Goal: Task Accomplishment & Management: Manage account settings

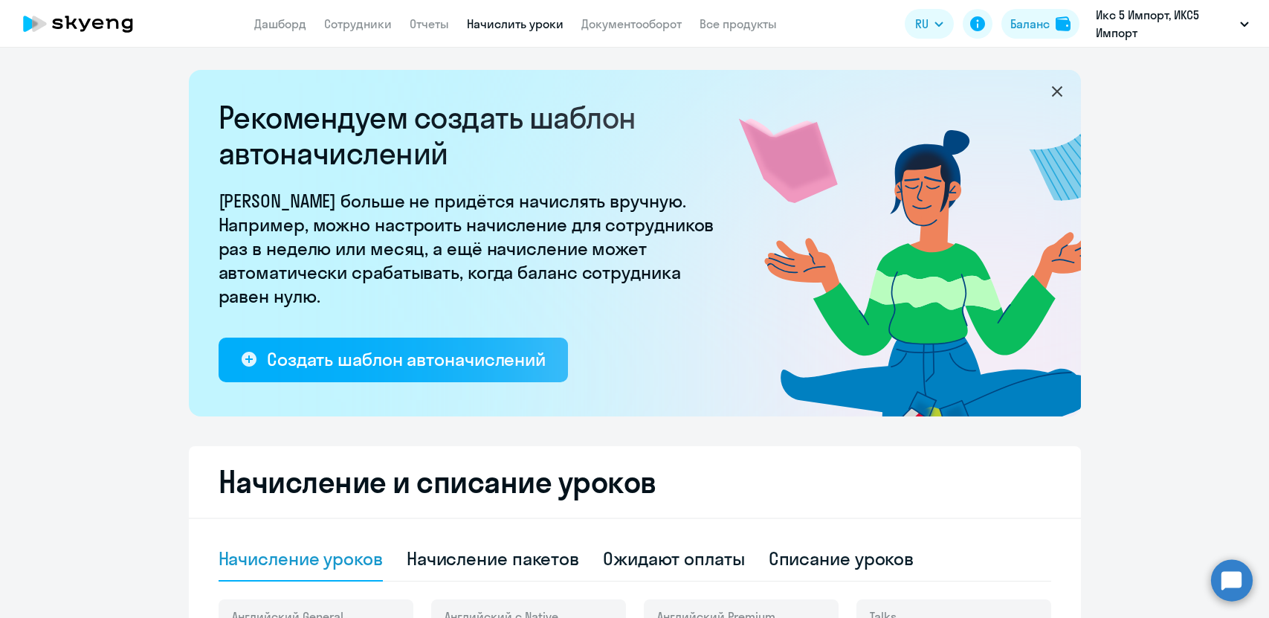
select select "10"
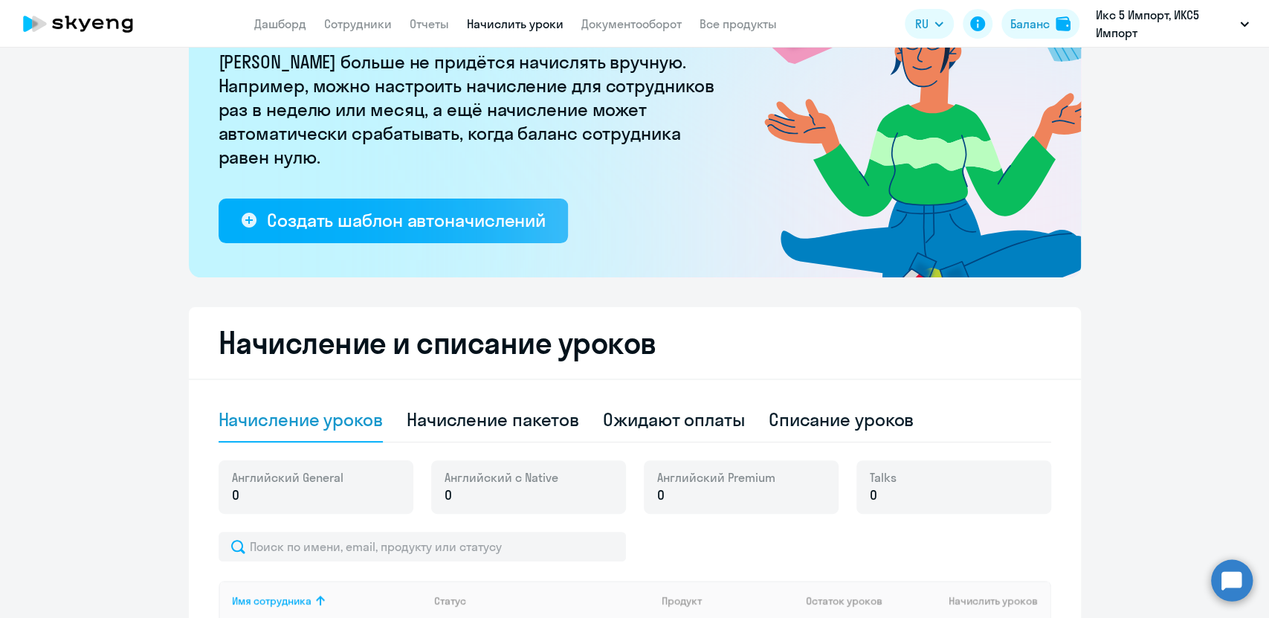
scroll to position [177, 0]
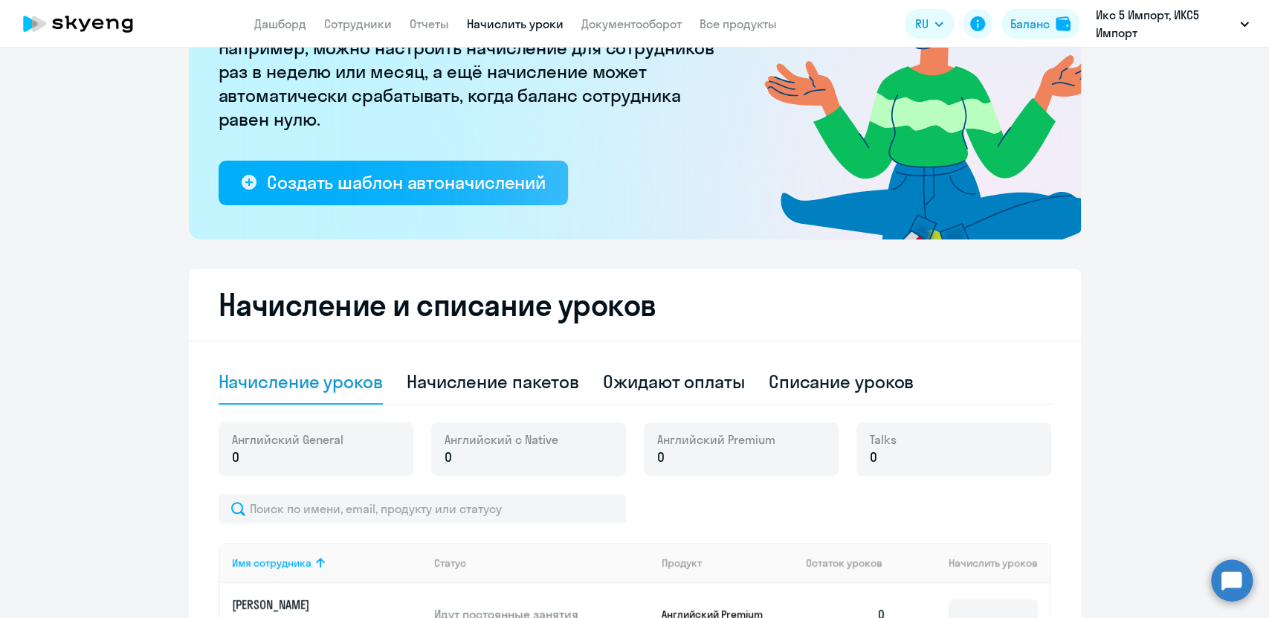
click at [1162, 268] on ng-component "Рекомендуем создать шаблон автоначислений Уроки больше не придётся начислять вр…" at bounding box center [634, 589] width 1269 height 1393
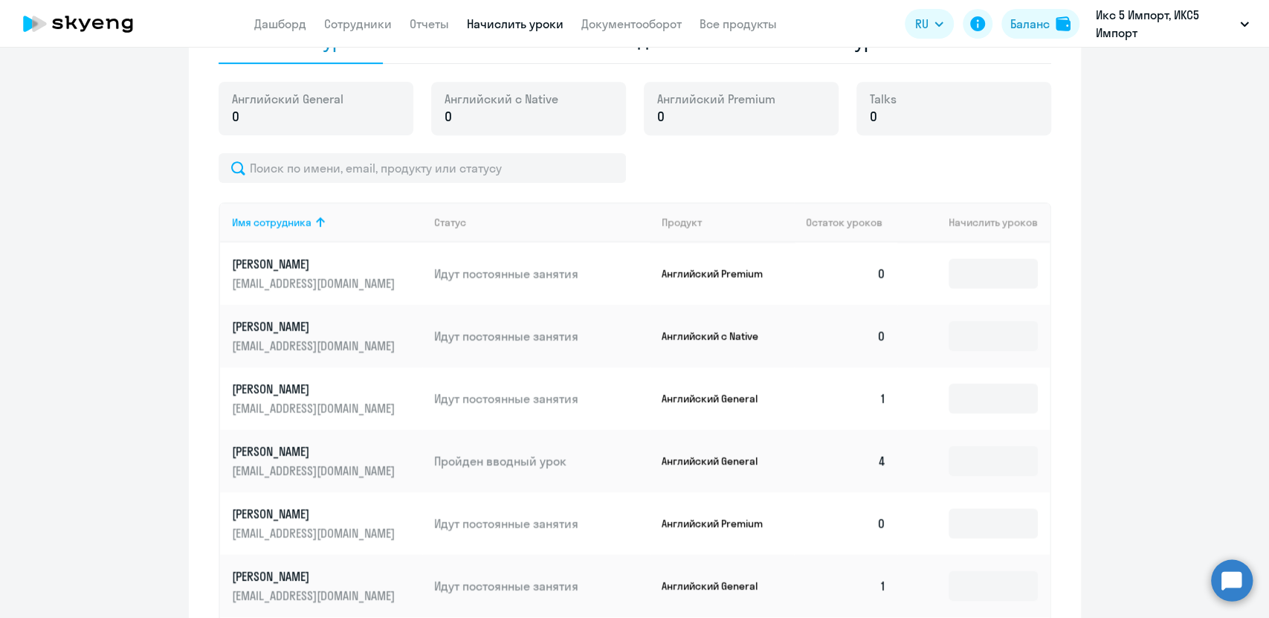
scroll to position [375, 0]
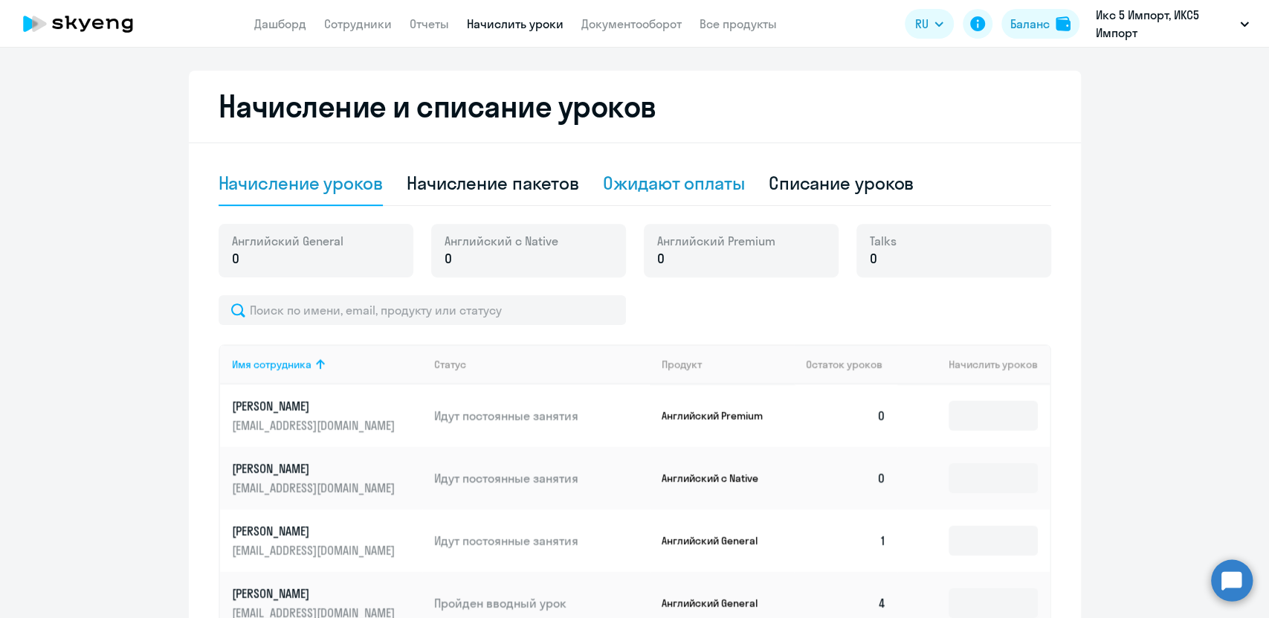
click at [715, 188] on div "Ожидают оплаты" at bounding box center [674, 183] width 142 height 24
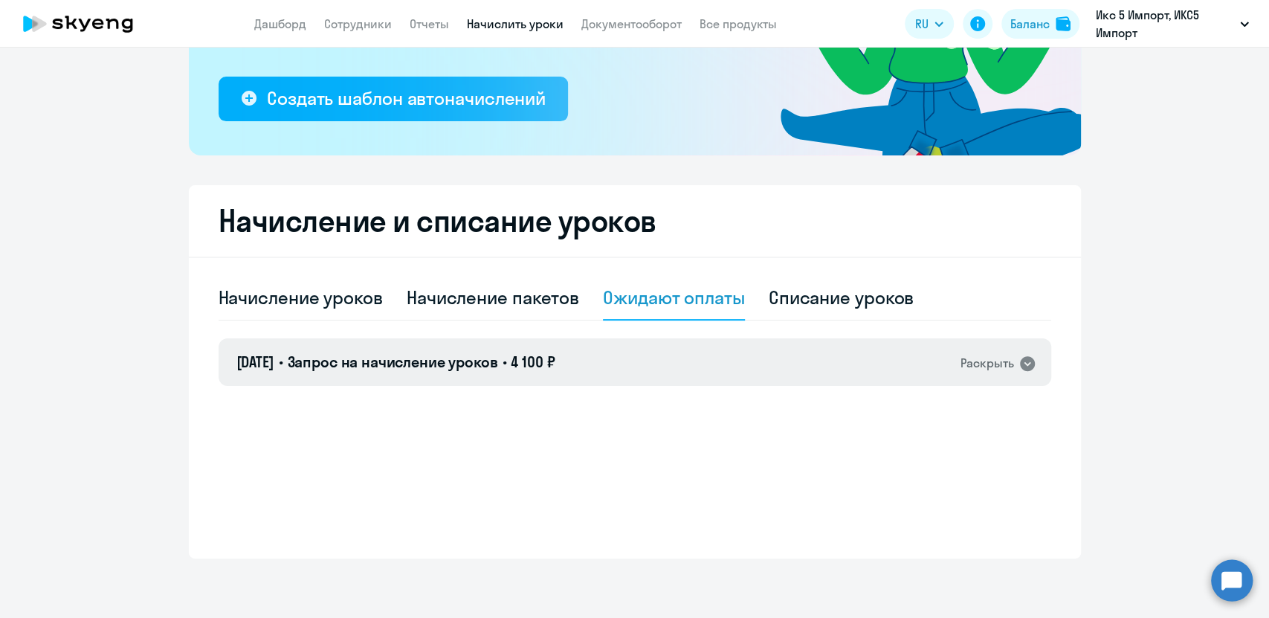
click at [1024, 363] on icon at bounding box center [1027, 363] width 15 height 15
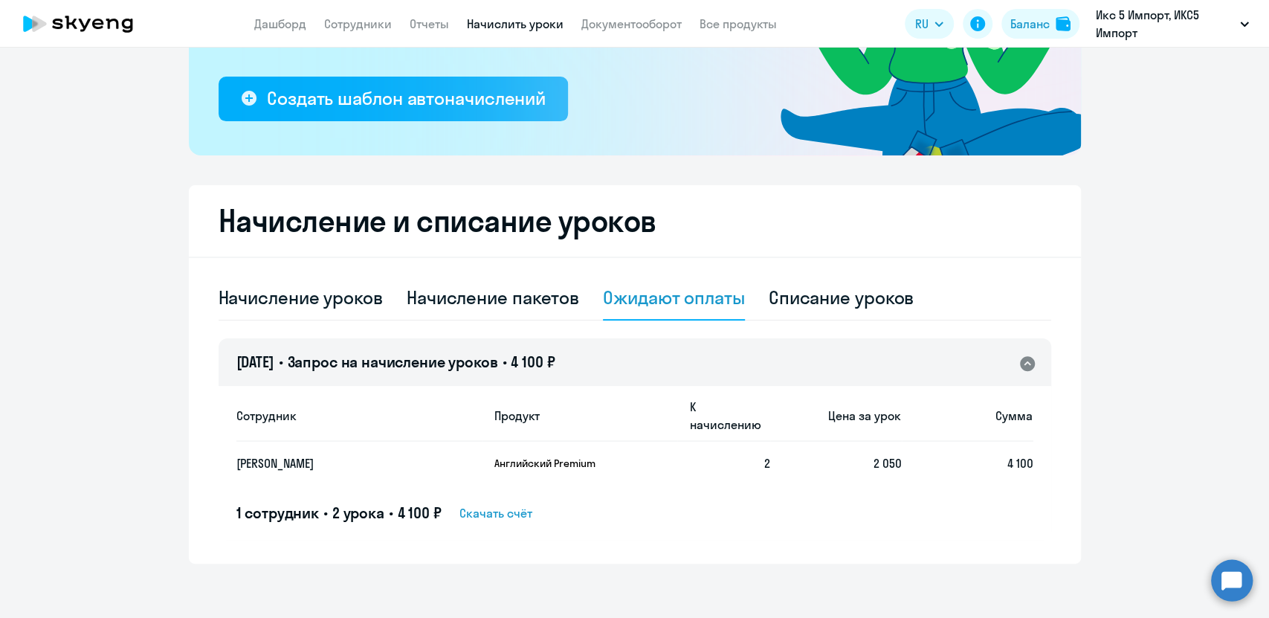
click at [1024, 363] on icon at bounding box center [1027, 363] width 15 height 15
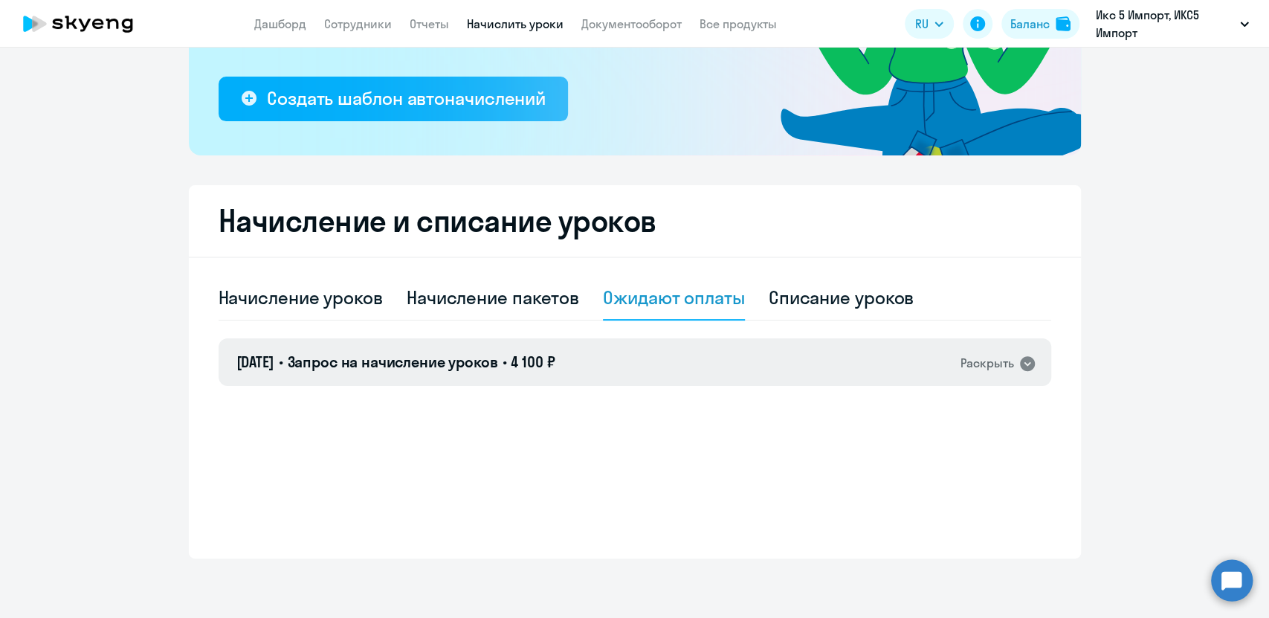
click at [869, 369] on div "[DATE] • Запрос на начисление уроков • 4 100 ₽ Раскрыть" at bounding box center [634, 362] width 832 height 48
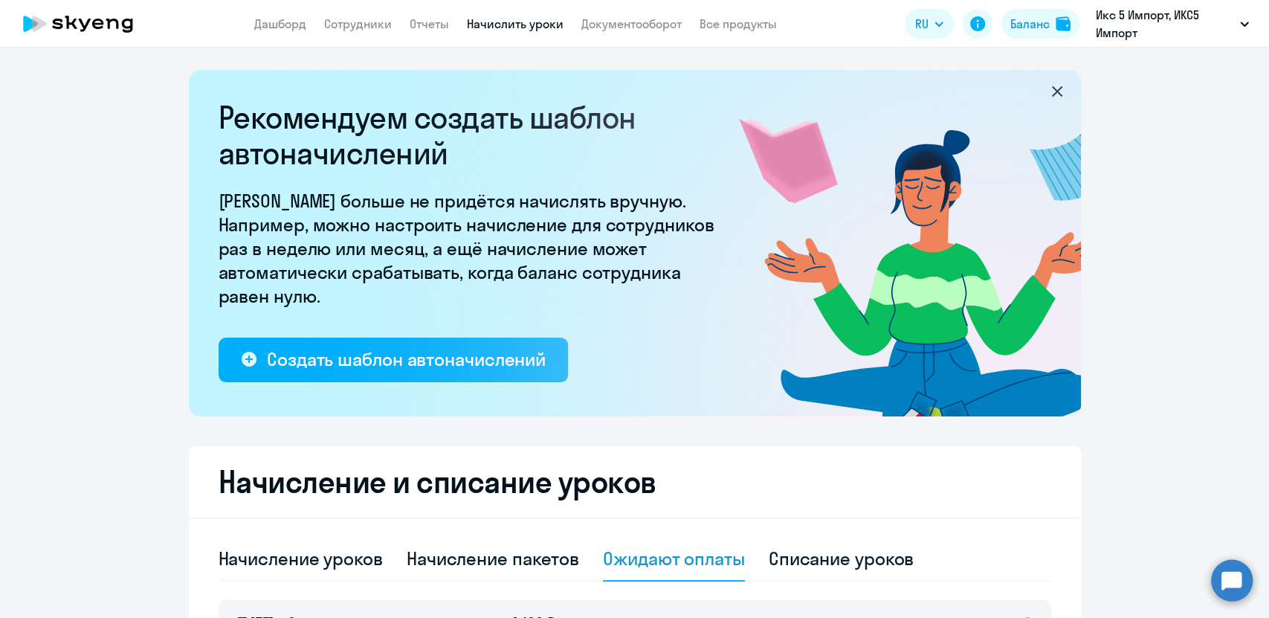
scroll to position [0, 0]
click at [369, 25] on link "Сотрудники" at bounding box center [358, 23] width 68 height 15
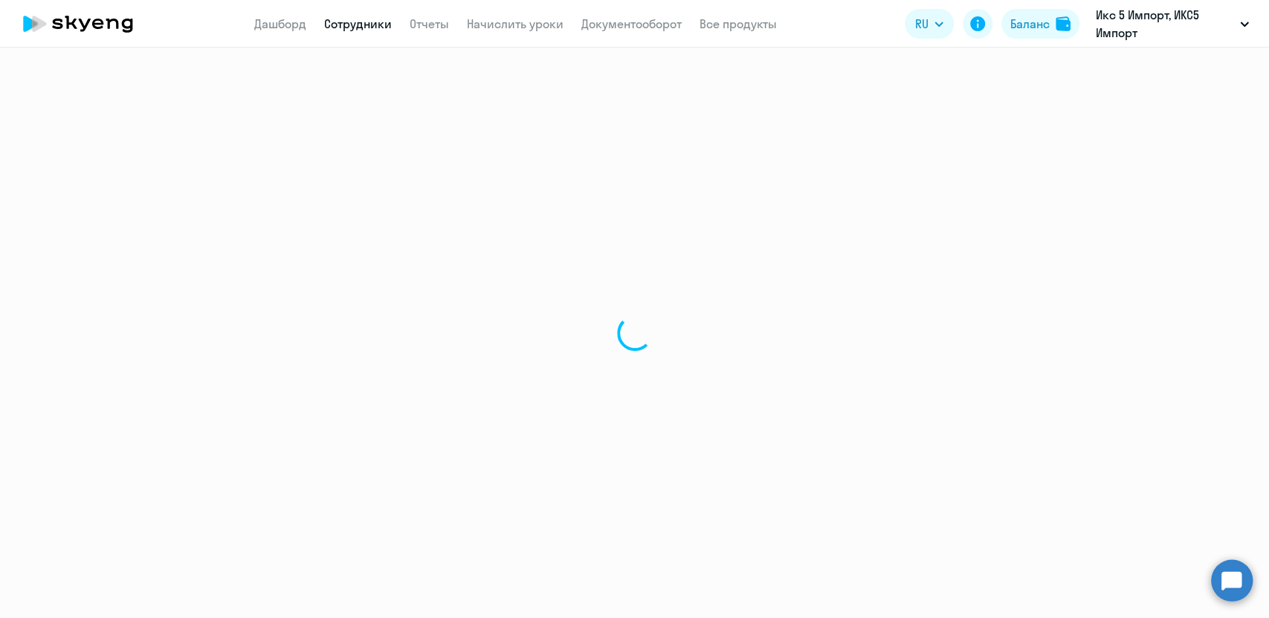
select select "30"
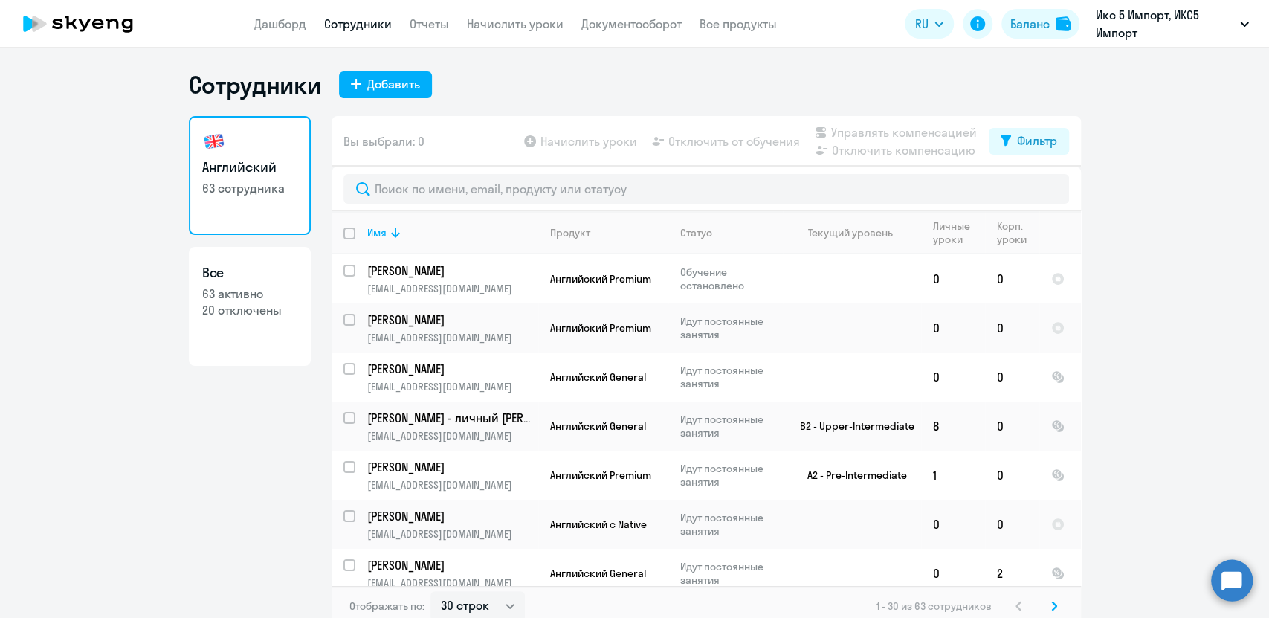
click at [265, 10] on app-header "Дашборд Сотрудники Отчеты Начислить уроки Документооборот Все продукты Дашборд …" at bounding box center [634, 24] width 1269 height 48
click at [276, 28] on link "Дашборд" at bounding box center [280, 23] width 52 height 15
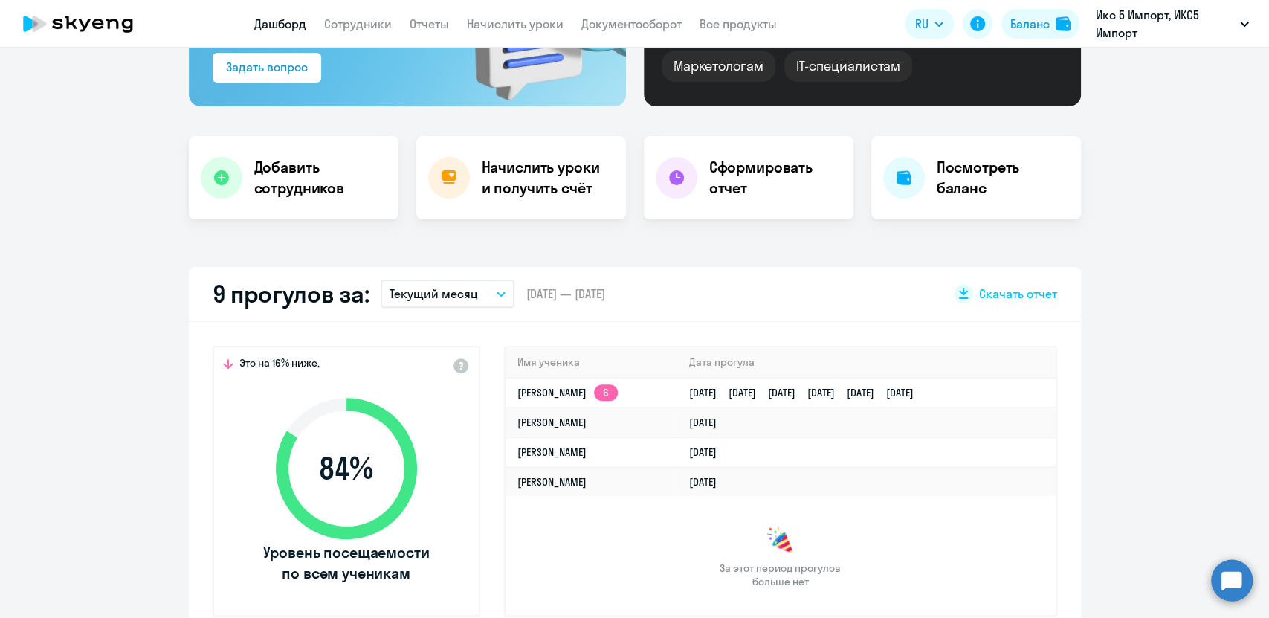
scroll to position [218, 0]
select select "30"
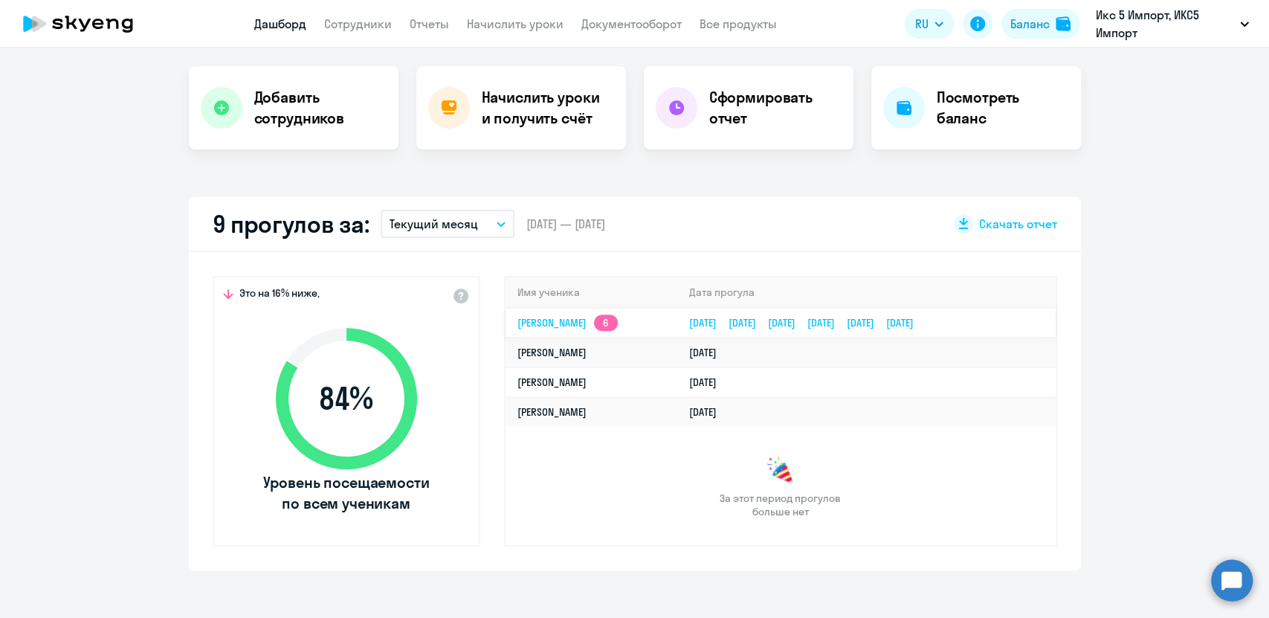
scroll to position [286, 0]
click at [898, 315] on td "[DATE] [DATE] [DATE] [DATE] [DATE] [DATE]" at bounding box center [865, 324] width 378 height 30
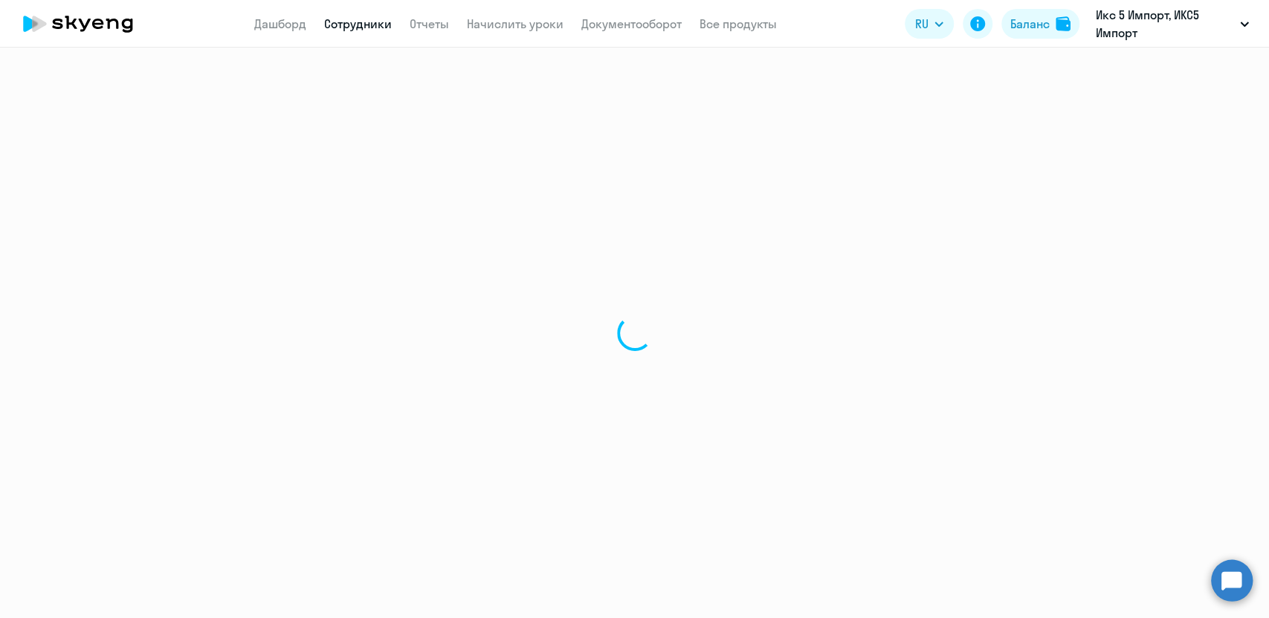
select select "english"
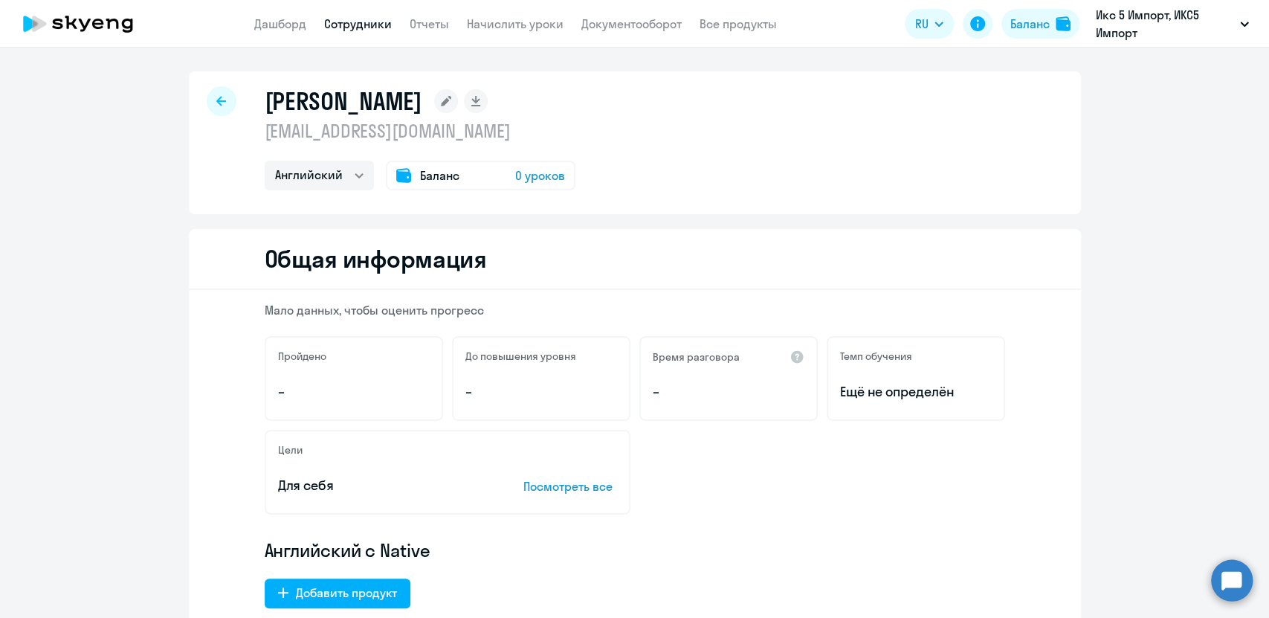
click at [325, 24] on link "Сотрудники" at bounding box center [358, 23] width 68 height 15
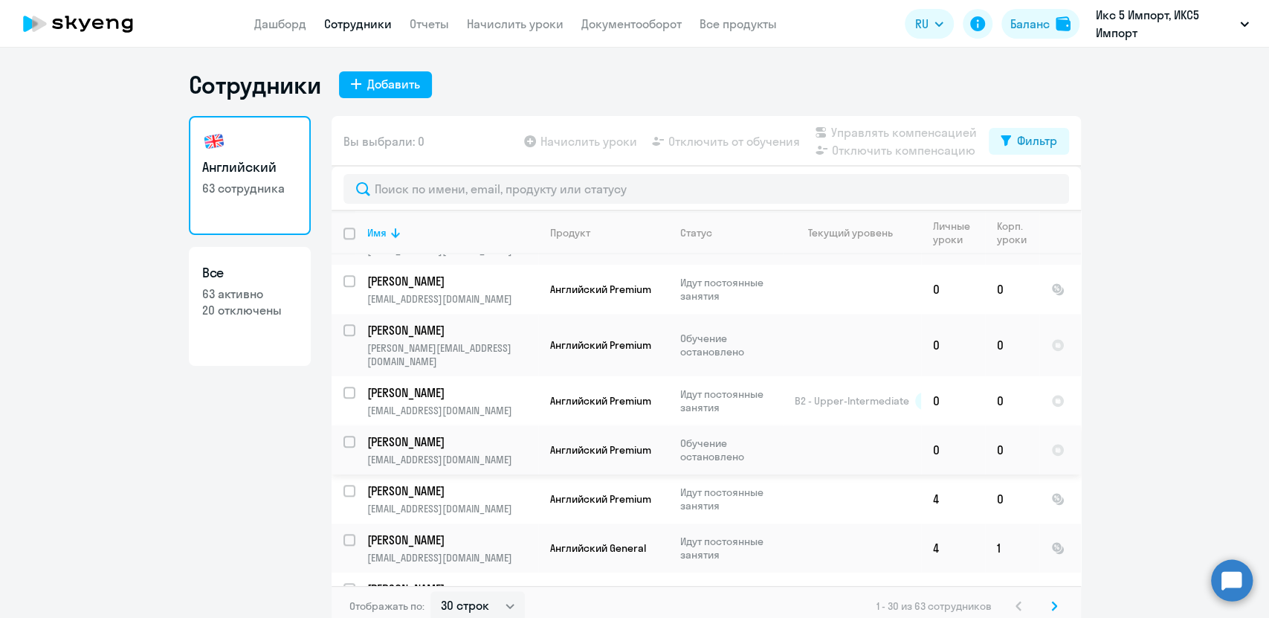
scroll to position [9, 0]
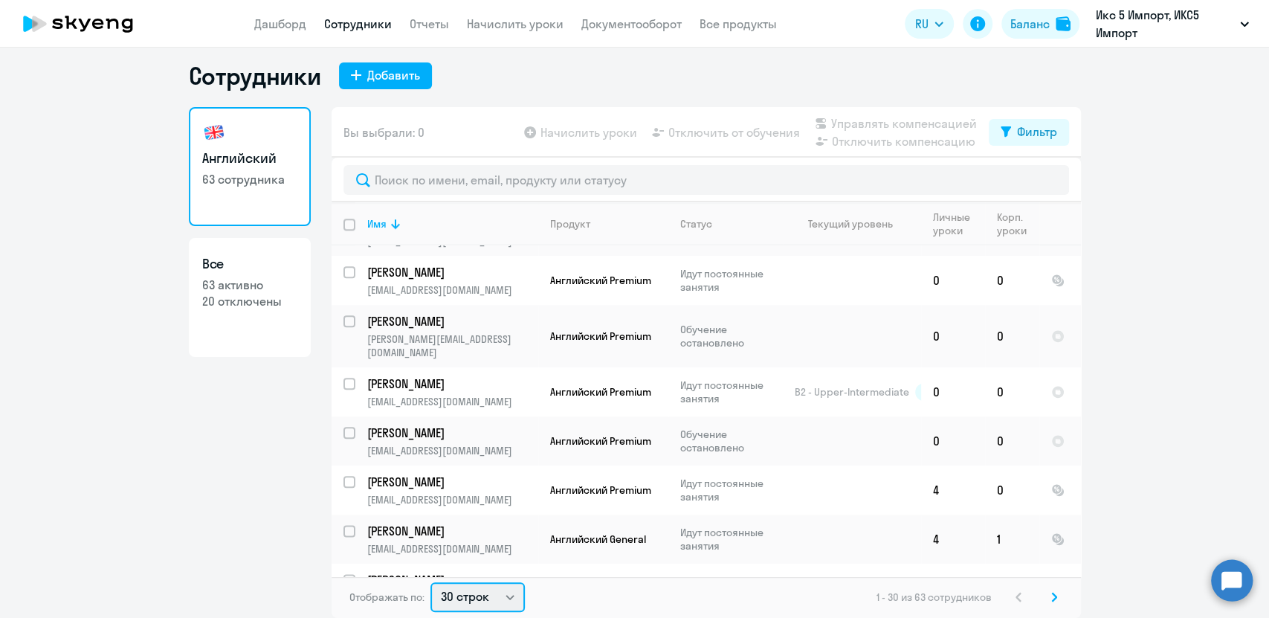
click at [508, 605] on select "30 строк 50 строк 100 строк" at bounding box center [477, 597] width 94 height 30
select select "100"
click at [430, 582] on select "30 строк 50 строк 100 строк" at bounding box center [477, 597] width 94 height 30
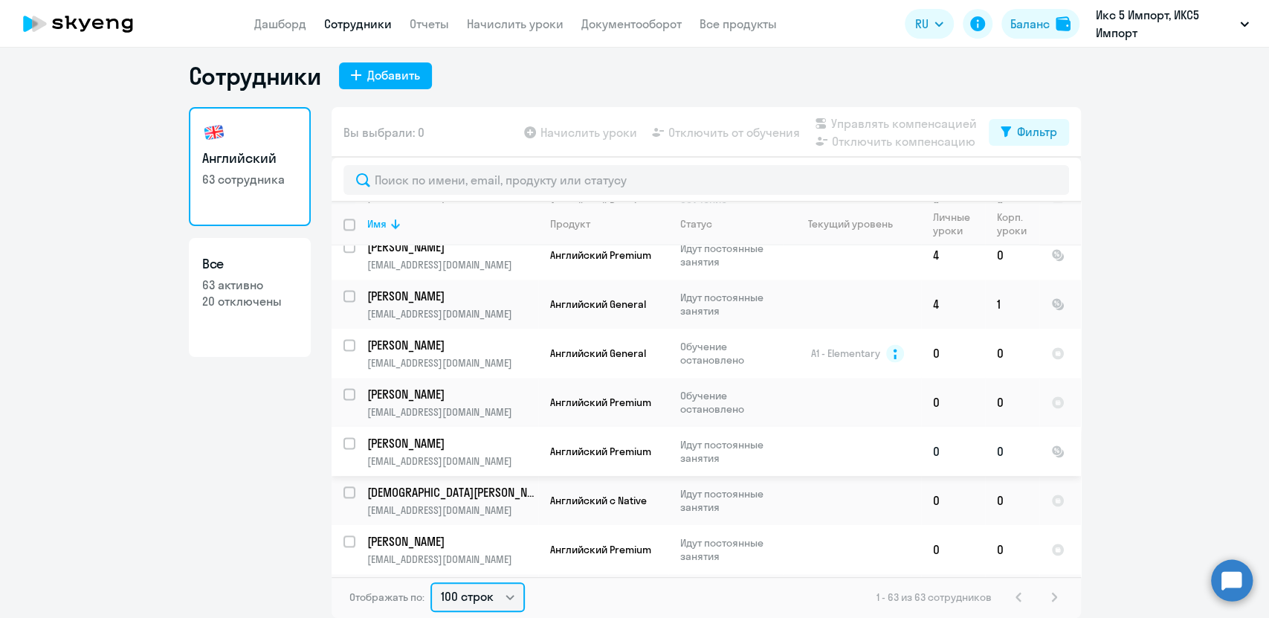
scroll to position [1369, 0]
click at [527, 24] on link "Начислить уроки" at bounding box center [515, 23] width 97 height 15
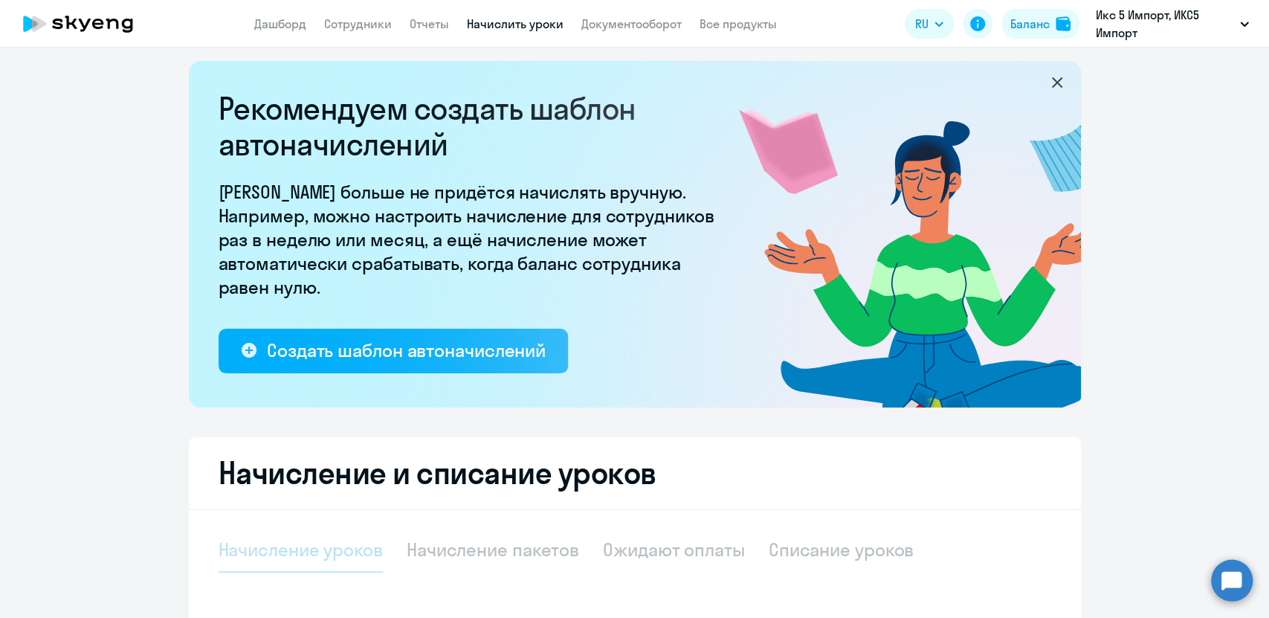
select select "10"
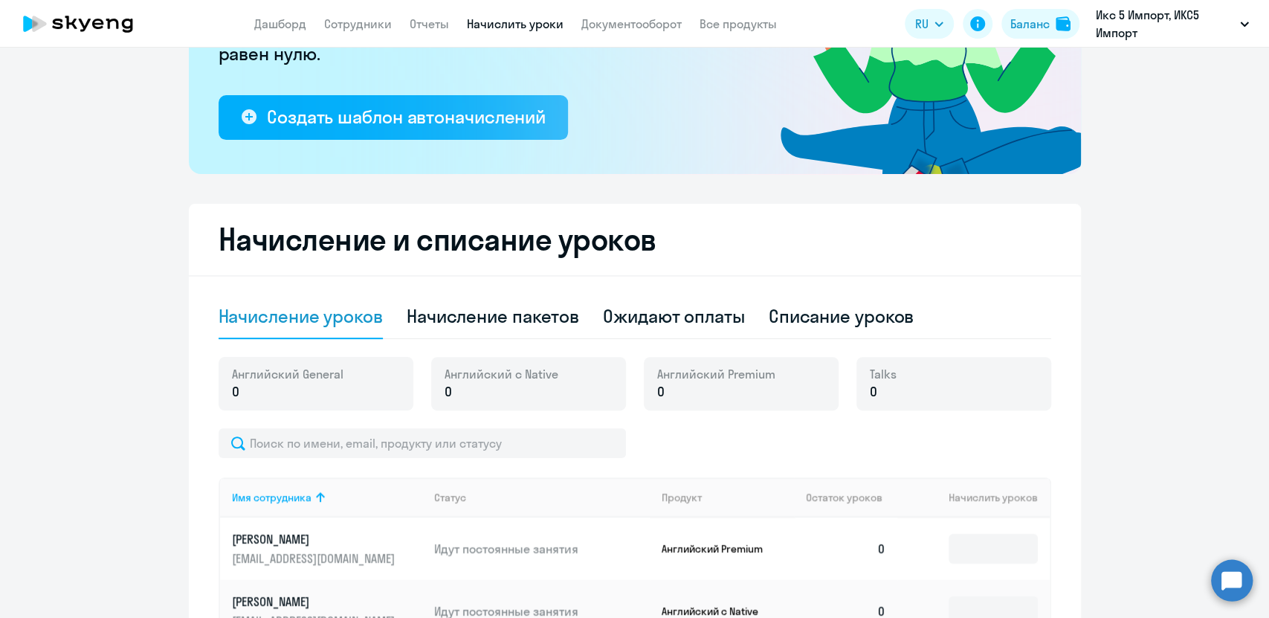
scroll to position [245, 0]
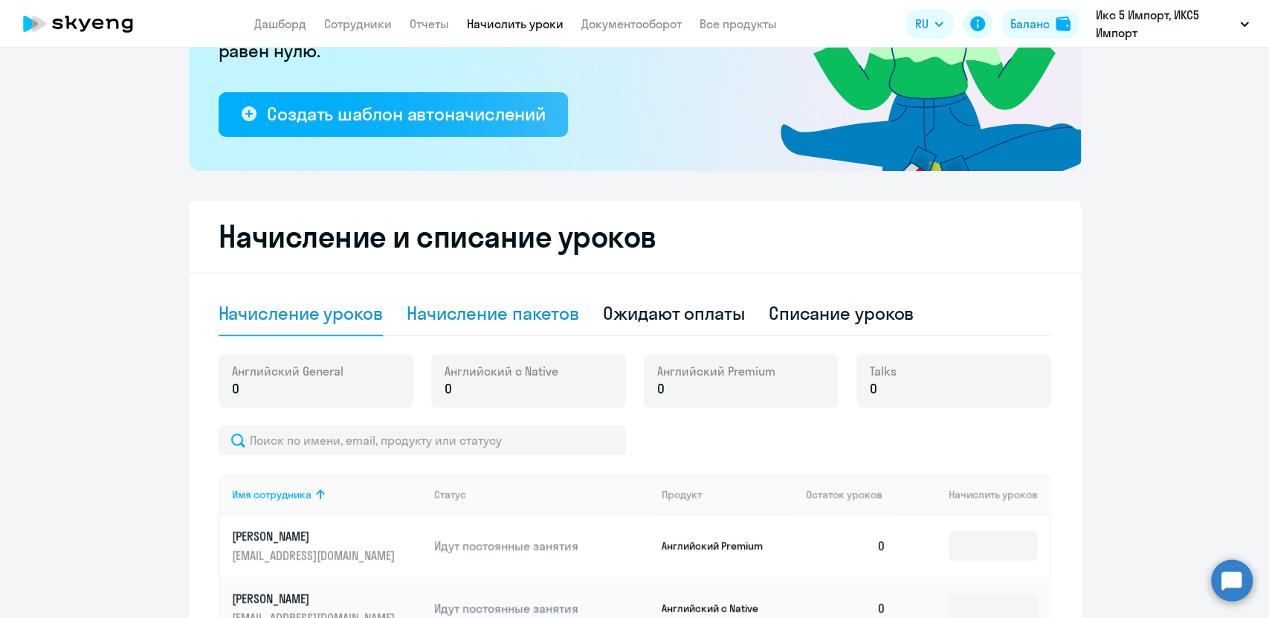
click at [550, 317] on div "Начисление пакетов" at bounding box center [492, 313] width 172 height 24
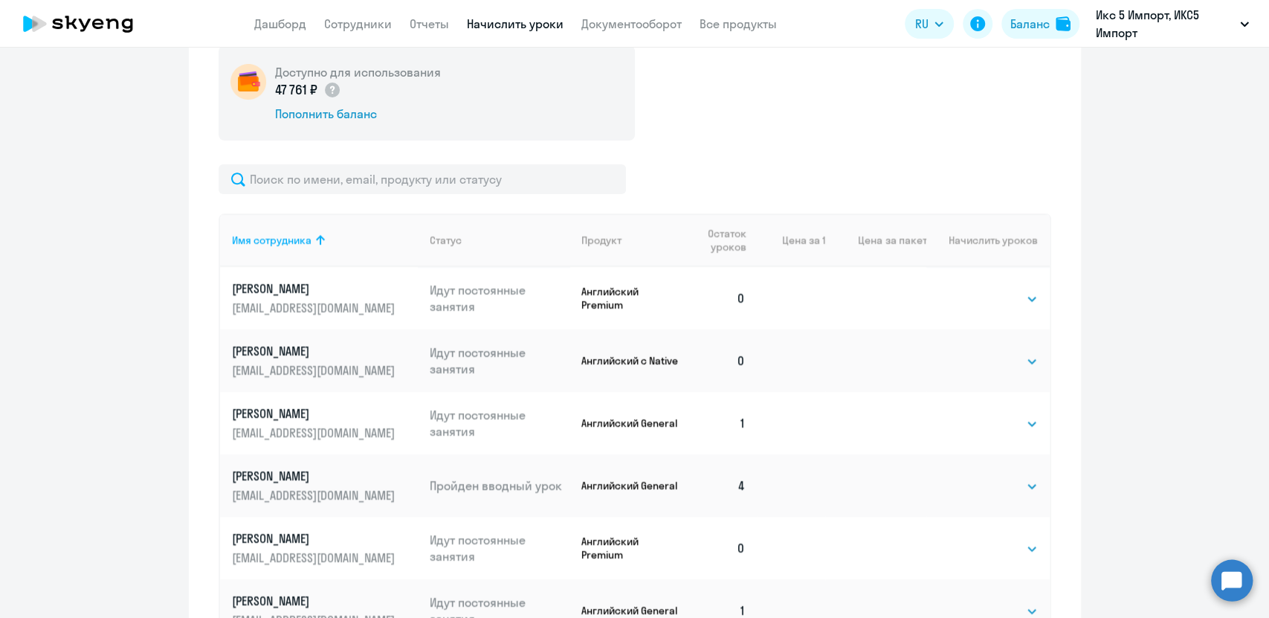
scroll to position [554, 0]
click at [291, 233] on div "Имя сотрудника" at bounding box center [272, 239] width 80 height 13
click at [312, 239] on icon at bounding box center [320, 239] width 18 height 18
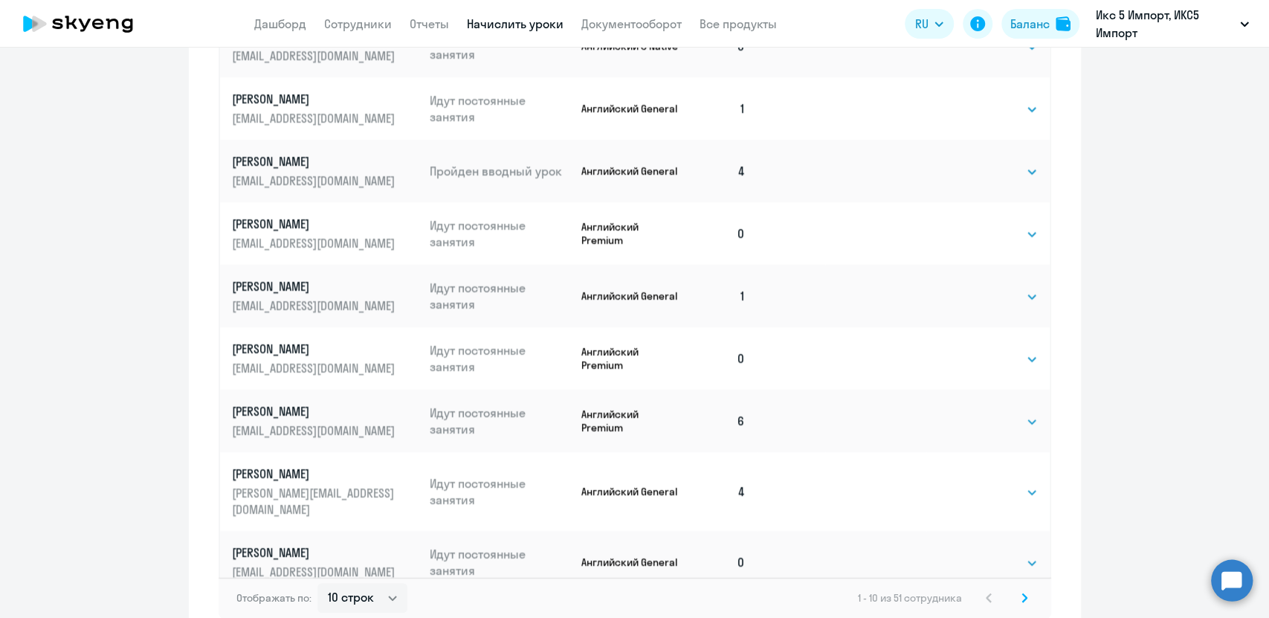
scroll to position [951, 0]
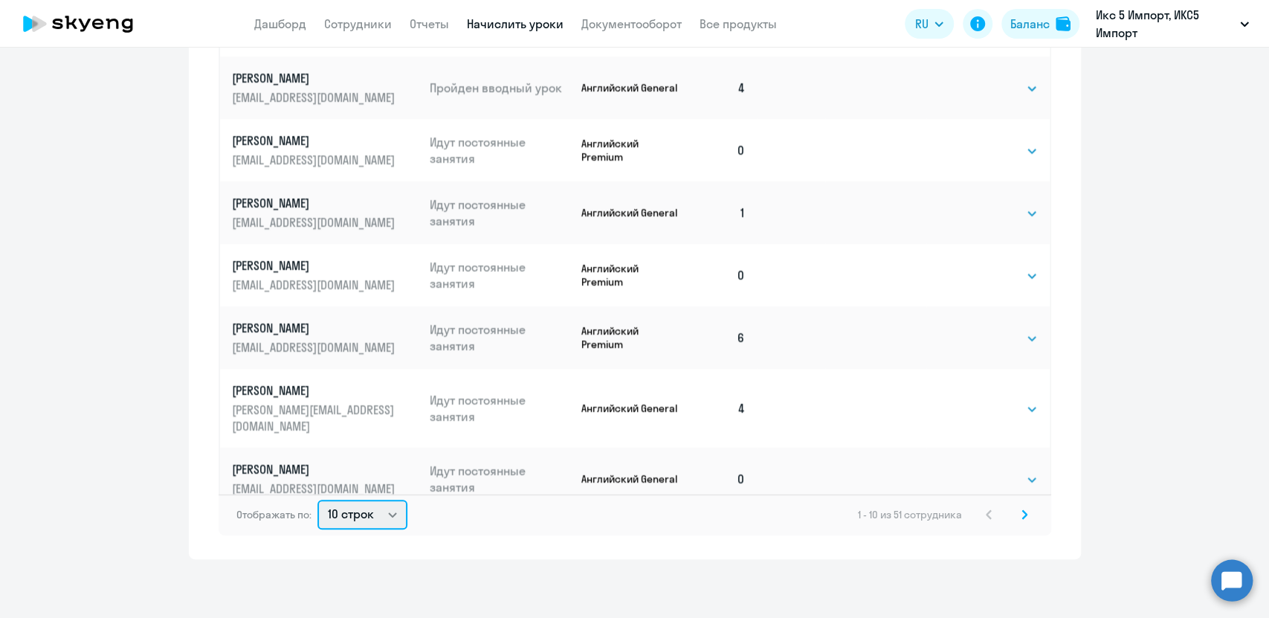
click at [391, 511] on select "10 строк 30 строк 50 строк" at bounding box center [362, 514] width 90 height 30
select select "50"
click at [317, 499] on select "10 строк 30 строк 50 строк" at bounding box center [362, 514] width 90 height 30
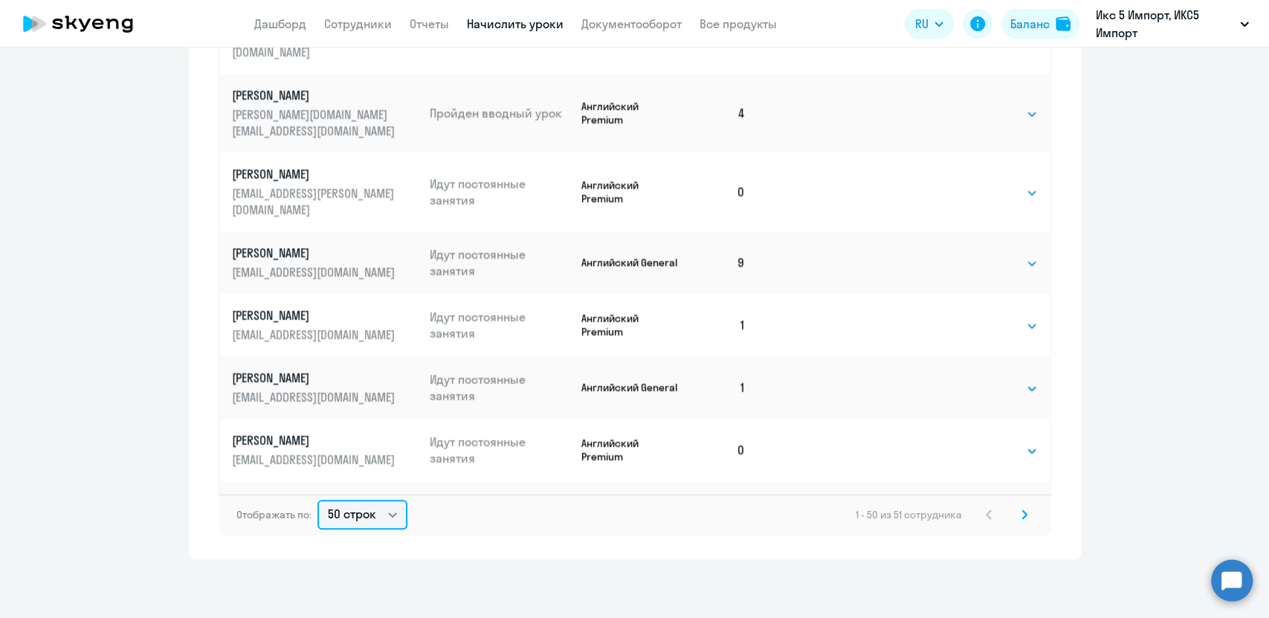
scroll to position [1225, 0]
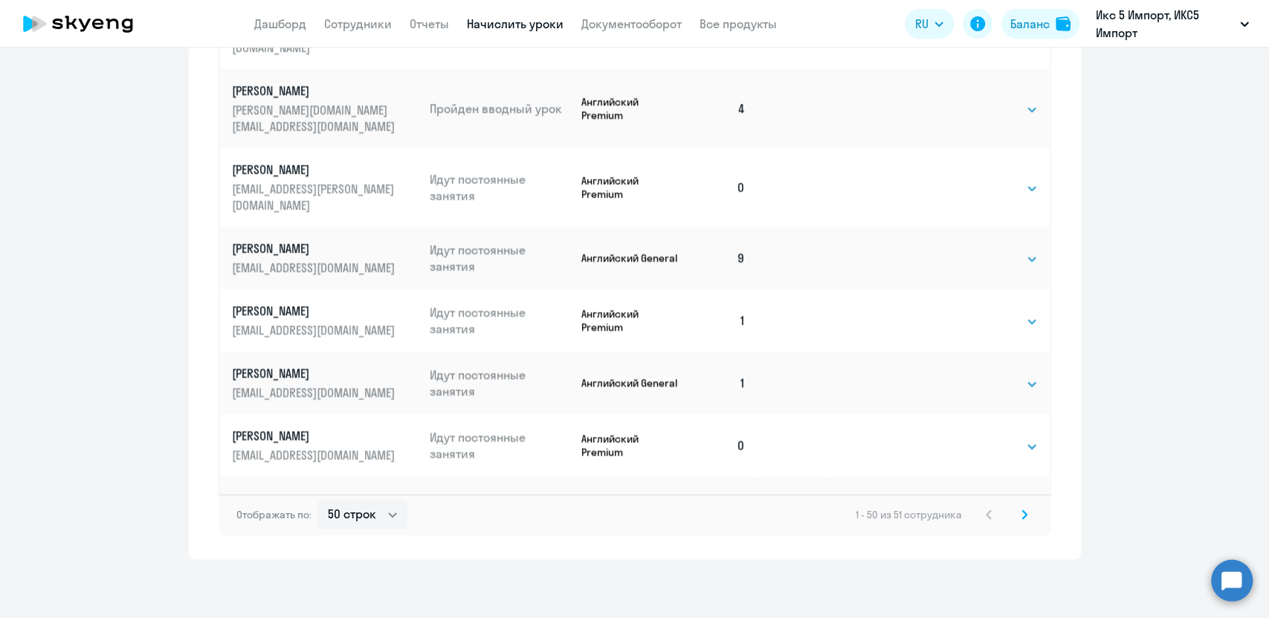
click at [994, 499] on select "Выбрать 4 8 16 32 64" at bounding box center [1006, 508] width 61 height 18
select select "4"
click at [976, 499] on select "Выбрать 4 8 16 32 64" at bounding box center [1006, 508] width 61 height 18
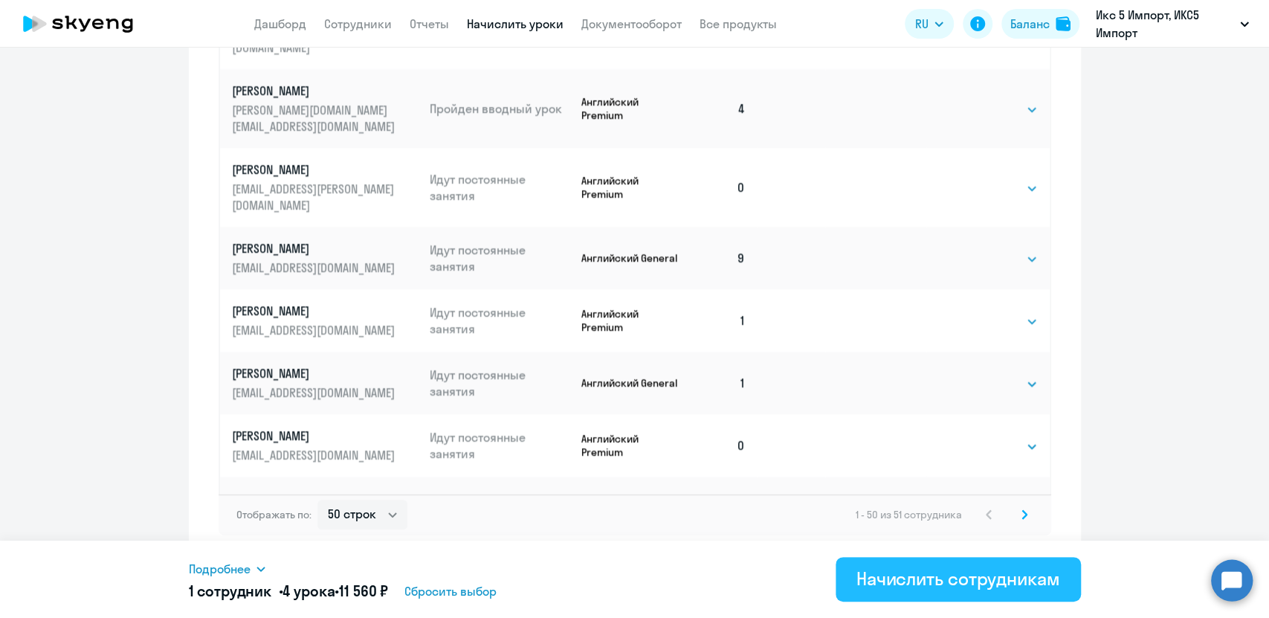
click at [961, 576] on div "Начислить сотрудникам" at bounding box center [958, 578] width 204 height 24
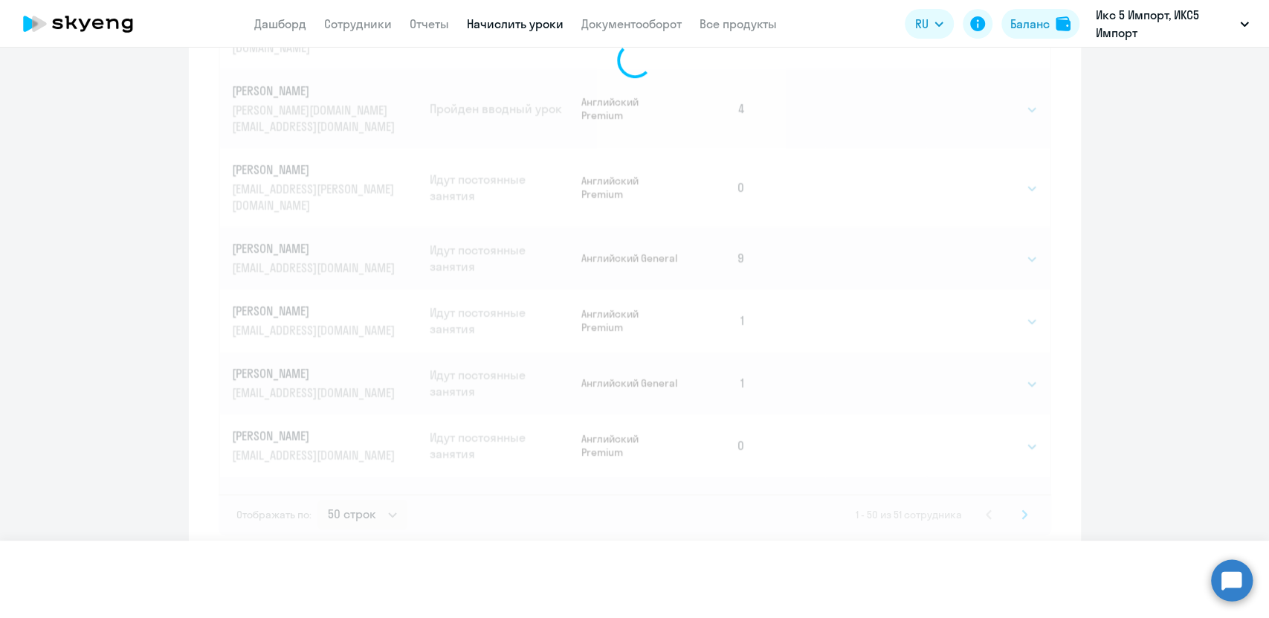
select select
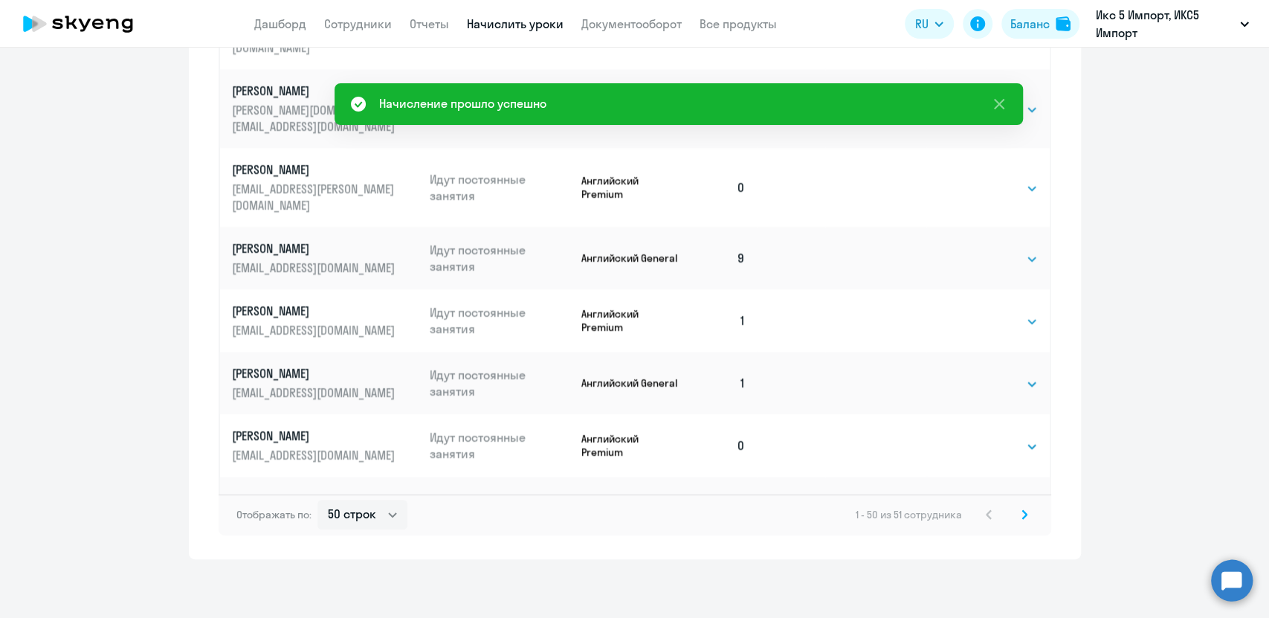
click at [338, 490] on p "[DEMOGRAPHIC_DATA][PERSON_NAME]" at bounding box center [315, 498] width 166 height 16
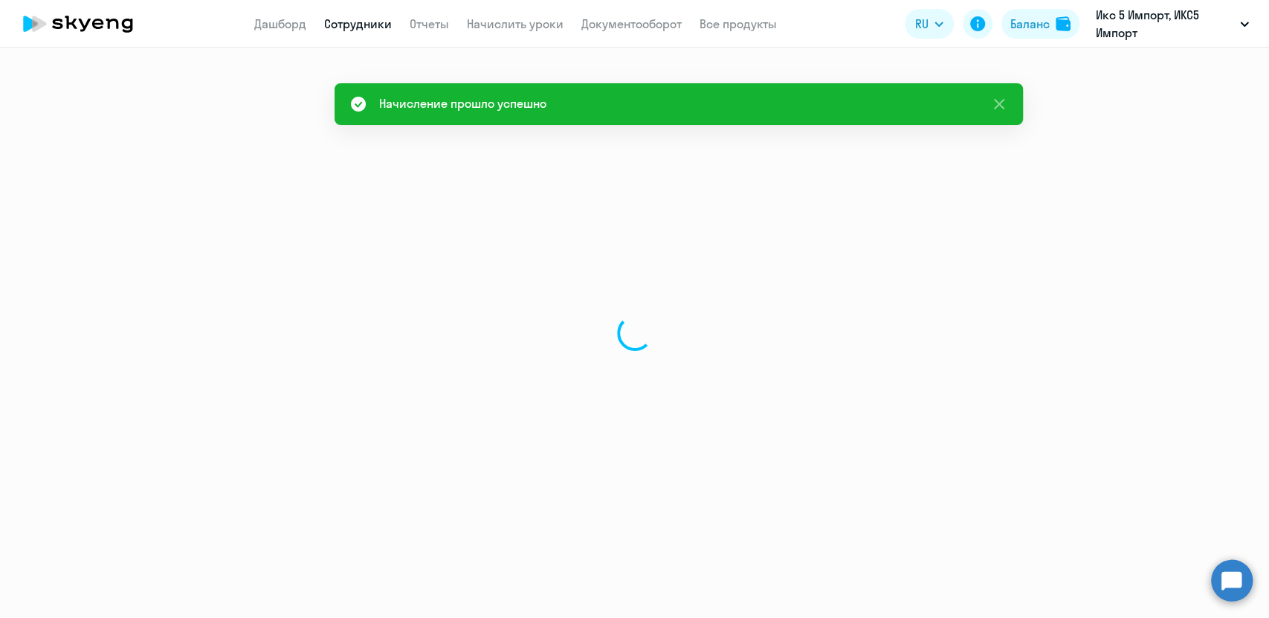
select select "english"
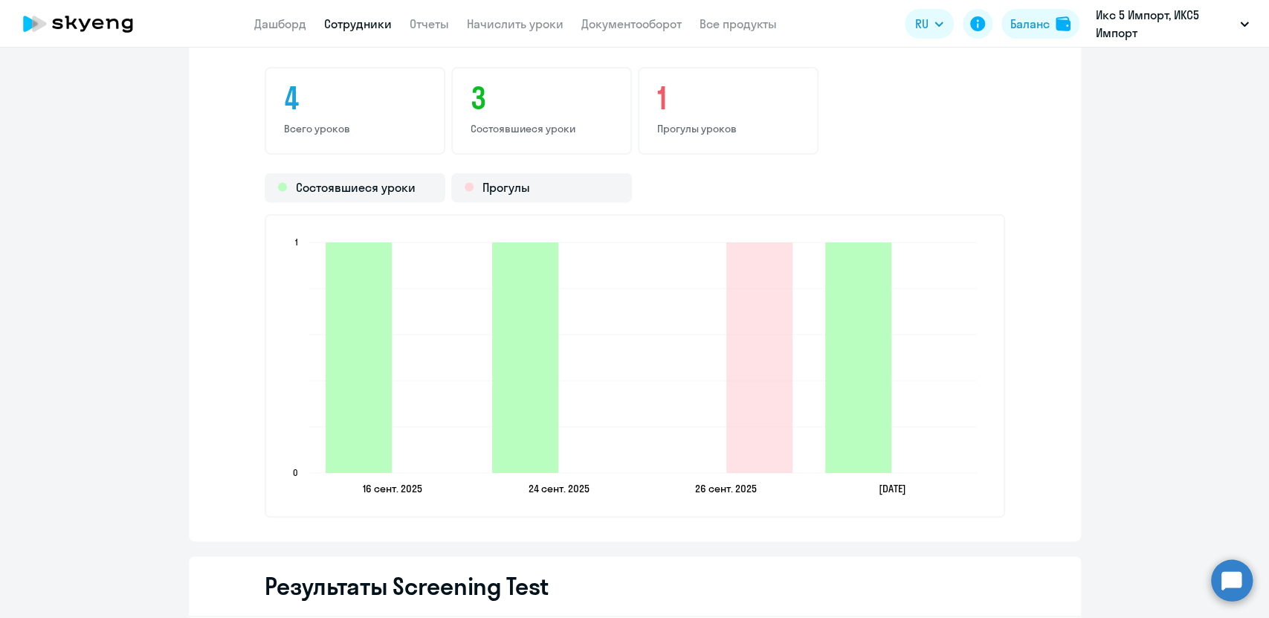
scroll to position [1891, 0]
